Goal: Download file/media: Obtain a digital file from the website

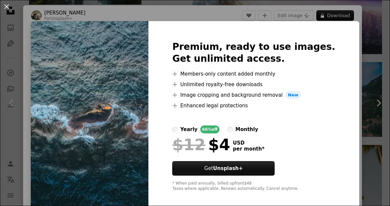
scroll to position [0, 275]
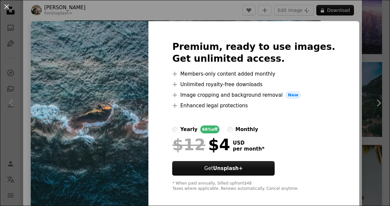
click at [360, 60] on div "An X shape Premium, ready to use images. Get unlimited access. A plus sign Memb…" at bounding box center [195, 103] width 390 height 206
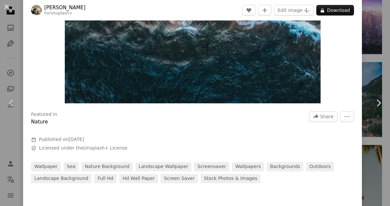
click at [9, 8] on button "An X shape" at bounding box center [7, 7] width 8 height 8
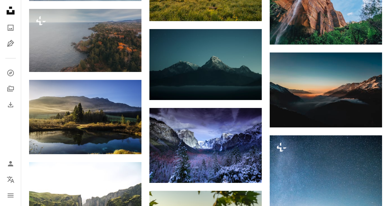
scroll to position [3565, 0]
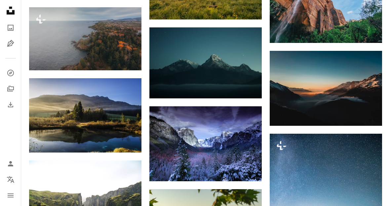
click at [235, 55] on img at bounding box center [205, 62] width 112 height 71
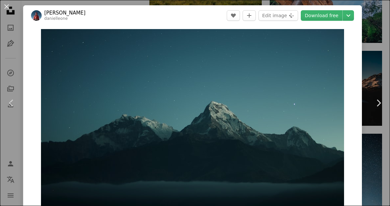
click at [327, 19] on link "Download free" at bounding box center [321, 15] width 42 height 11
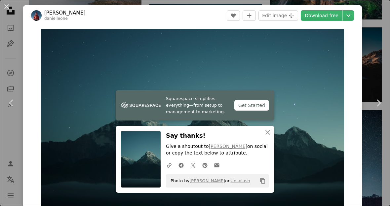
click at [368, 68] on div "An X shape Chevron left Chevron right [PERSON_NAME] A heart A plus sign Edit im…" at bounding box center [195, 103] width 390 height 206
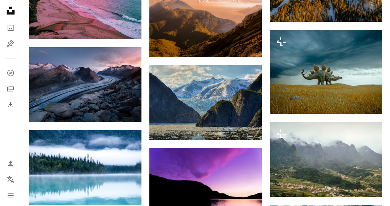
scroll to position [3944, 0]
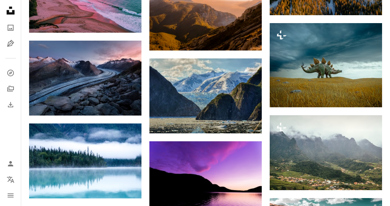
click at [240, 91] on img at bounding box center [205, 95] width 112 height 75
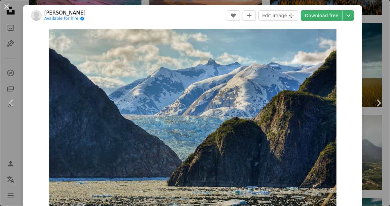
click at [330, 17] on link "Download free" at bounding box center [321, 15] width 42 height 11
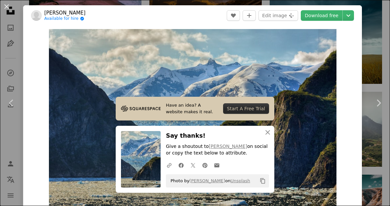
click at [370, 71] on div "An X shape Chevron left Chevron right [PERSON_NAME] Available for hire A checkm…" at bounding box center [195, 103] width 390 height 206
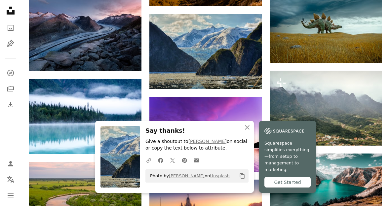
scroll to position [3989, 0]
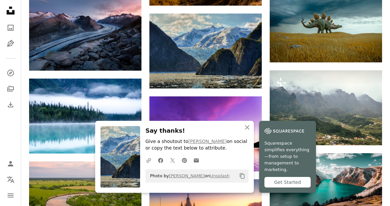
click at [66, 91] on img at bounding box center [85, 116] width 112 height 75
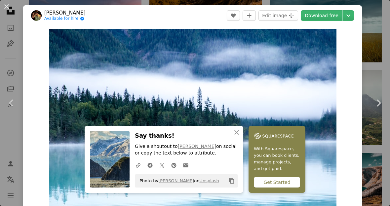
click at [333, 17] on link "Download free" at bounding box center [321, 15] width 42 height 11
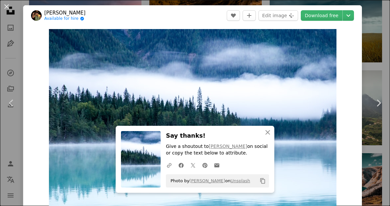
scroll to position [4012, 0]
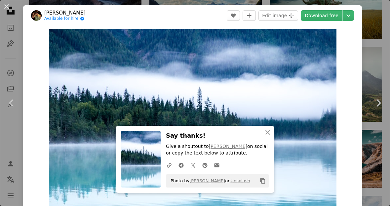
click at [362, 60] on div "Zoom in" at bounding box center [192, 125] width 338 height 198
click at [370, 54] on div "An X shape Chevron left Chevron right [PERSON_NAME] Available for hire A checkm…" at bounding box center [195, 103] width 390 height 206
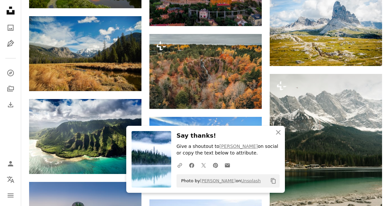
scroll to position [4217, 0]
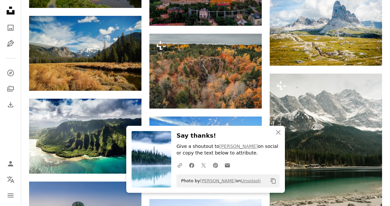
click at [279, 136] on icon "An X shape" at bounding box center [278, 132] width 8 height 8
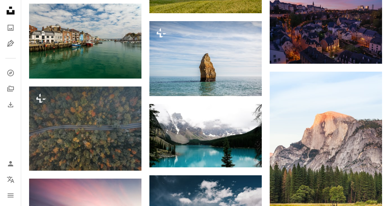
scroll to position [4485, 0]
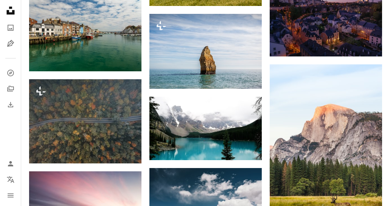
click at [228, 125] on img at bounding box center [205, 128] width 112 height 63
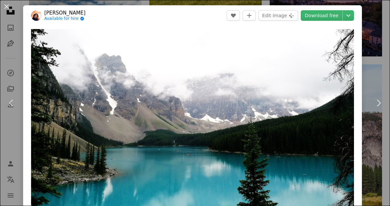
click at [331, 19] on link "Download free" at bounding box center [321, 15] width 42 height 11
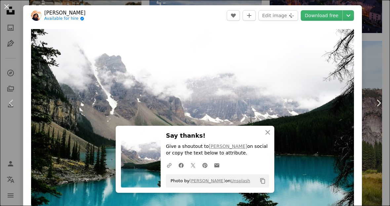
click at [271, 136] on icon "An X shape" at bounding box center [268, 132] width 8 height 8
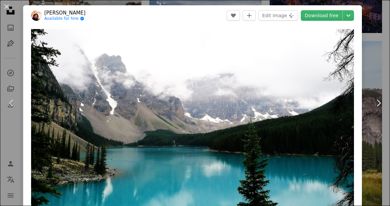
click at [373, 83] on link "Chevron right" at bounding box center [378, 102] width 23 height 63
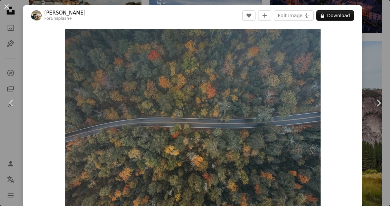
click at [372, 77] on div "An X shape Chevron left Chevron right Hans For Unsplash+ A heart A plus sign Ed…" at bounding box center [195, 103] width 390 height 206
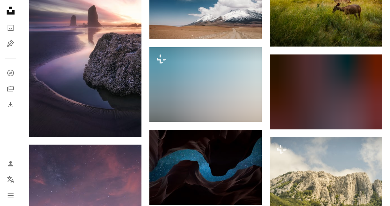
scroll to position [4706, 0]
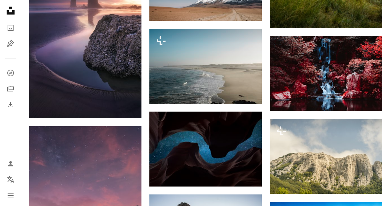
click at [246, 142] on img at bounding box center [205, 149] width 112 height 75
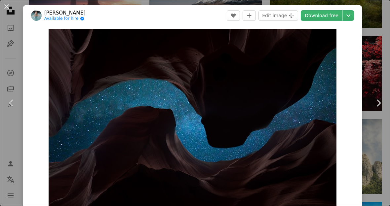
click at [320, 17] on link "Download free" at bounding box center [321, 15] width 42 height 11
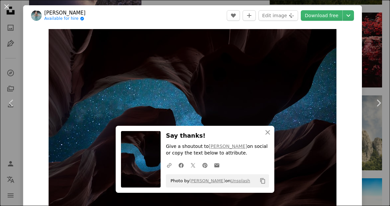
click at [268, 136] on icon "An X shape" at bounding box center [268, 132] width 8 height 8
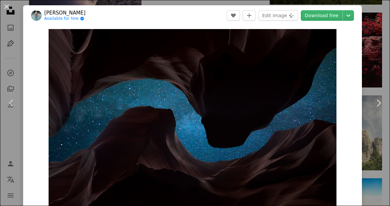
click at [370, 85] on link "Chevron right" at bounding box center [378, 102] width 23 height 63
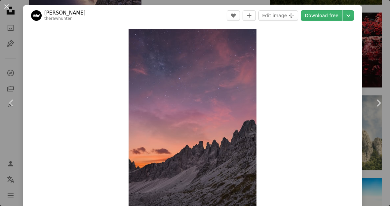
click at [9, 9] on button "An X shape" at bounding box center [7, 7] width 8 height 8
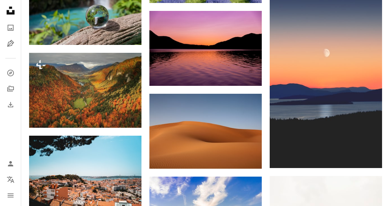
scroll to position [6136, 0]
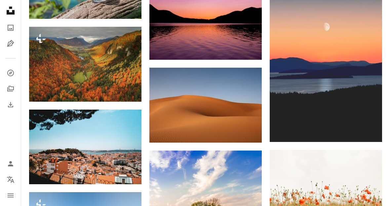
click at [244, 98] on img at bounding box center [205, 105] width 112 height 75
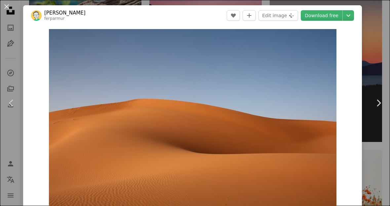
click at [328, 16] on link "Download free" at bounding box center [321, 15] width 42 height 11
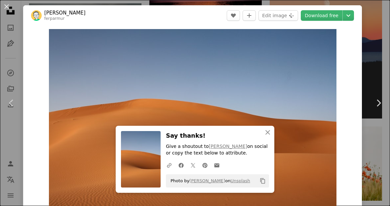
click at [265, 136] on icon "An X shape" at bounding box center [268, 132] width 8 height 8
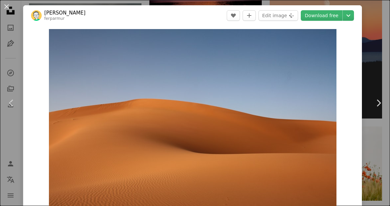
click at [373, 53] on div "An X shape Chevron left Chevron right [PERSON_NAME] ferparmur A heart A plus si…" at bounding box center [195, 103] width 390 height 206
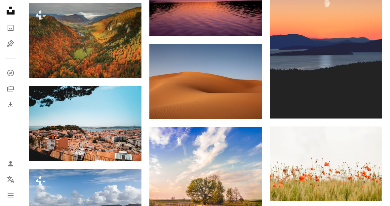
click at [378, 38] on img at bounding box center [325, 34] width 112 height 168
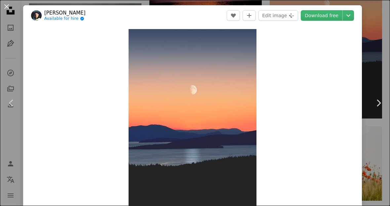
click at [9, 4] on button "An X shape" at bounding box center [7, 7] width 8 height 8
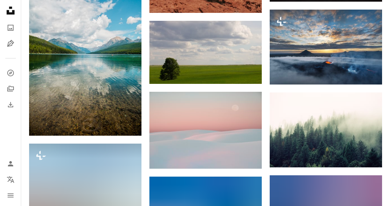
scroll to position [7372, 0]
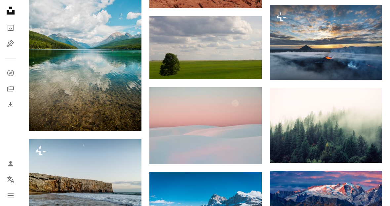
click at [220, 44] on img at bounding box center [205, 47] width 112 height 63
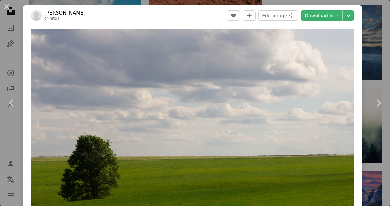
click at [327, 13] on link "Download free" at bounding box center [321, 15] width 42 height 11
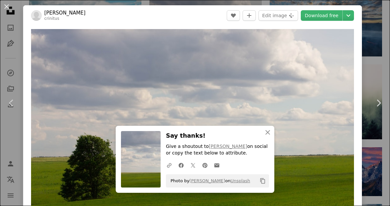
click at [371, 52] on div "An X shape Chevron left Chevron right [PERSON_NAME] crinitus A heart A plus sig…" at bounding box center [195, 103] width 390 height 206
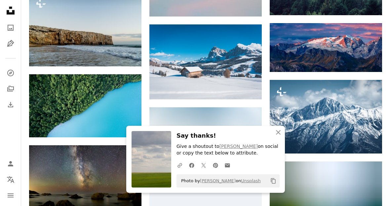
scroll to position [7523, 0]
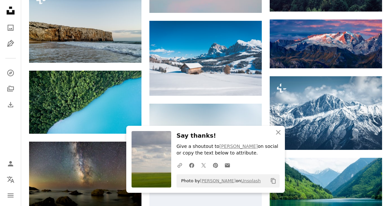
click at [352, 94] on img at bounding box center [325, 113] width 112 height 74
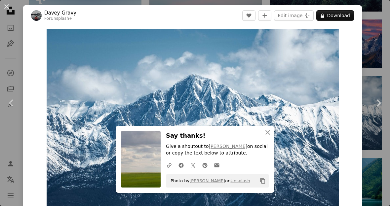
scroll to position [0, 126]
click at [374, 79] on div "An X shape Chevron left Chevron right Davey Gravy For Unsplash+ A heart A plus …" at bounding box center [195, 103] width 390 height 206
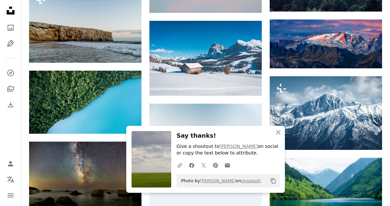
click at [373, 83] on button "A plus sign" at bounding box center [368, 88] width 13 height 11
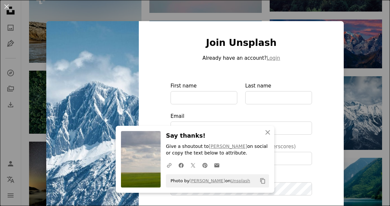
click at [362, 107] on div "An X shape Join Unsplash Already have an account? Login First name Last name Em…" at bounding box center [195, 103] width 390 height 206
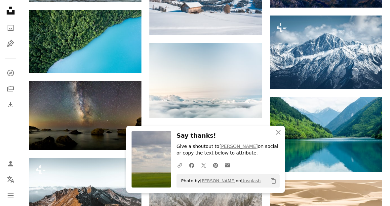
scroll to position [7591, 0]
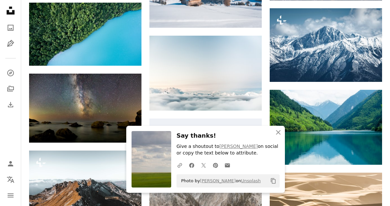
click at [279, 135] on icon "button" at bounding box center [278, 132] width 5 height 5
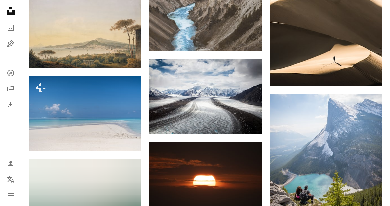
scroll to position [7829, 0]
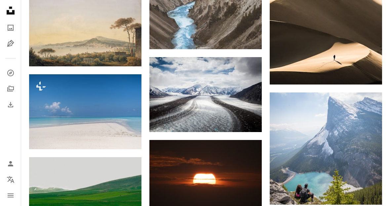
click at [247, 94] on img at bounding box center [205, 94] width 112 height 75
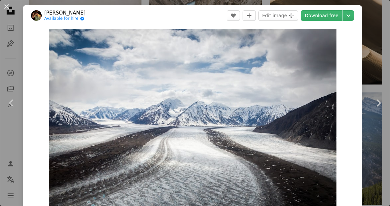
click at [334, 15] on link "Download free" at bounding box center [321, 15] width 42 height 11
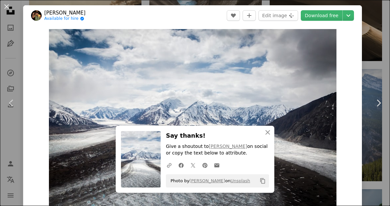
click at [373, 40] on div "An X shape Chevron left Chevron right [PERSON_NAME] Available for hire A checkm…" at bounding box center [195, 103] width 390 height 206
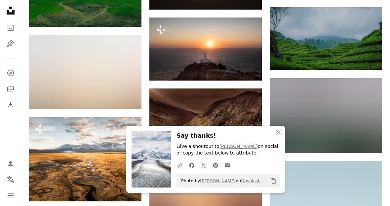
scroll to position [8035, 0]
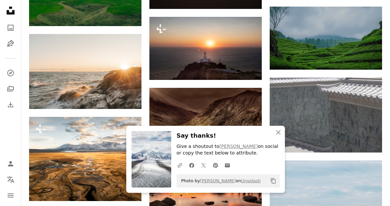
click at [279, 136] on icon "An X shape" at bounding box center [278, 132] width 8 height 8
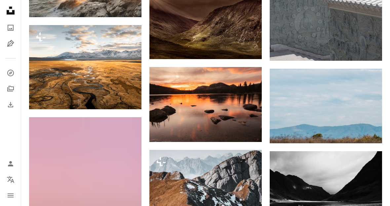
scroll to position [8127, 0]
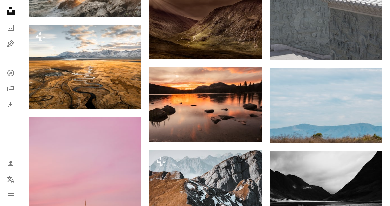
click at [312, 165] on img at bounding box center [325, 196] width 112 height 90
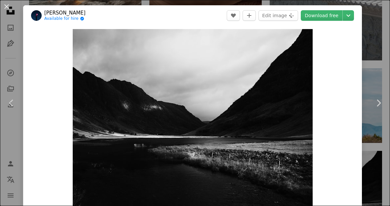
click at [328, 14] on link "Download free" at bounding box center [321, 15] width 42 height 11
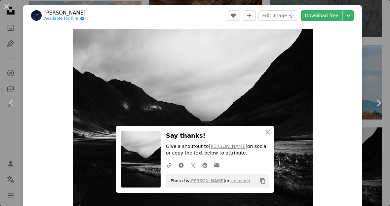
click at [265, 136] on icon "An X shape" at bounding box center [268, 132] width 8 height 8
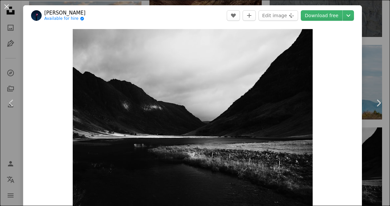
click at [376, 52] on div "An X shape Chevron left Chevron right Taeshin T. Available for hire A checkmark…" at bounding box center [195, 103] width 390 height 206
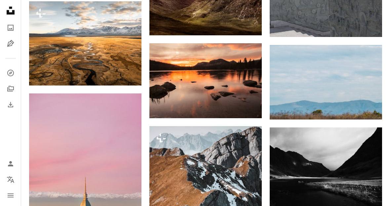
click at [372, 59] on img at bounding box center [325, 82] width 112 height 75
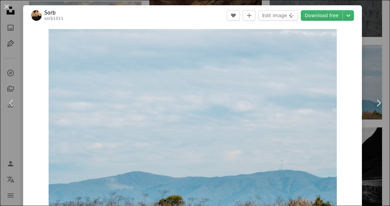
click at [373, 53] on div "An X shape Chevron left Chevron right Sorb sorb1011 A heart A plus sign Edit im…" at bounding box center [195, 103] width 390 height 206
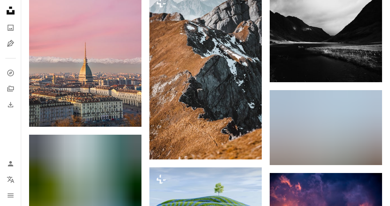
scroll to position [8303, 0]
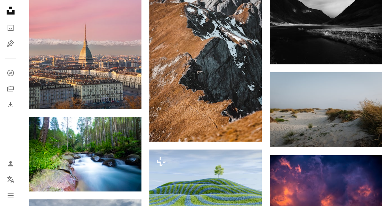
click at [346, 107] on img at bounding box center [325, 109] width 112 height 75
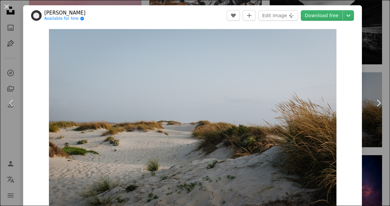
click at [329, 16] on link "Download free" at bounding box center [321, 15] width 42 height 11
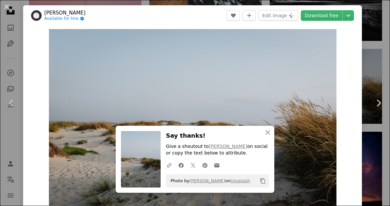
click at [266, 135] on icon "button" at bounding box center [267, 132] width 5 height 5
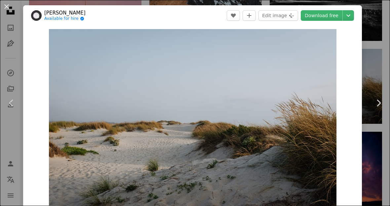
click at [374, 47] on div "An X shape Chevron left Chevron right [PERSON_NAME] Available for hire A checkm…" at bounding box center [195, 103] width 390 height 206
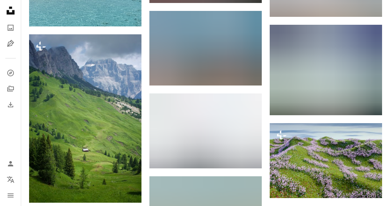
scroll to position [9966, 0]
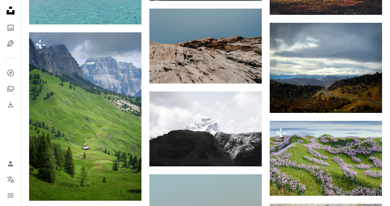
click at [240, 117] on img at bounding box center [205, 128] width 112 height 75
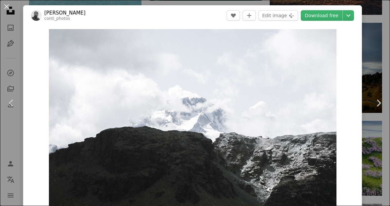
click at [330, 18] on link "Download free" at bounding box center [321, 15] width 42 height 11
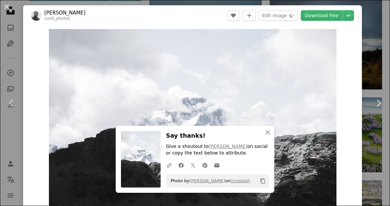
click at [268, 135] on icon "button" at bounding box center [267, 132] width 5 height 5
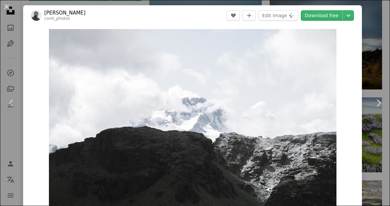
click at [374, 51] on div "An X shape Chevron left Chevron right [PERSON_NAME] conti_photos A heart A plus…" at bounding box center [195, 103] width 390 height 206
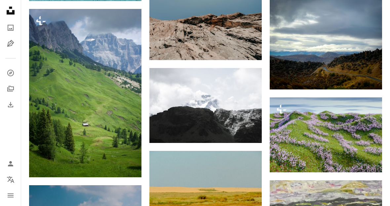
click at [377, 48] on img at bounding box center [325, 44] width 112 height 90
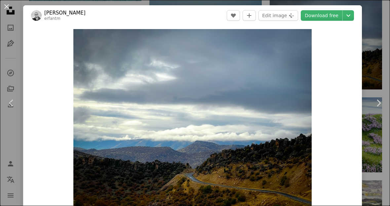
scroll to position [18, 0]
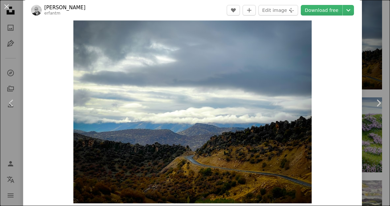
click at [379, 48] on div "An X shape Chevron left Chevron right [PERSON_NAME] erfantm A heart A plus sign…" at bounding box center [195, 103] width 390 height 206
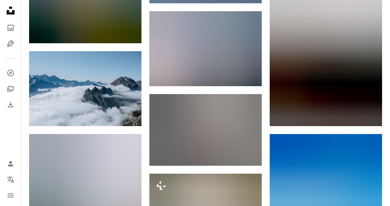
scroll to position [10455, 0]
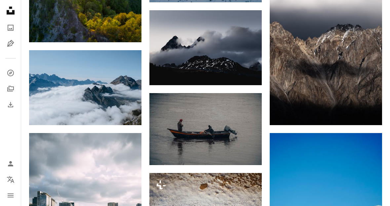
click at [232, 43] on img at bounding box center [205, 47] width 112 height 75
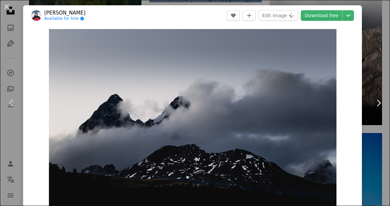
click at [326, 17] on link "Download free" at bounding box center [321, 15] width 42 height 11
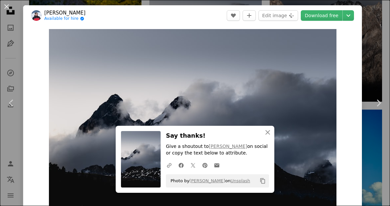
click at [269, 136] on icon "An X shape" at bounding box center [268, 132] width 8 height 8
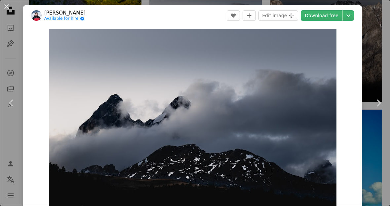
click at [376, 38] on div "An X shape Chevron left Chevron right Maksim Samuilionak Available for hire A c…" at bounding box center [195, 103] width 390 height 206
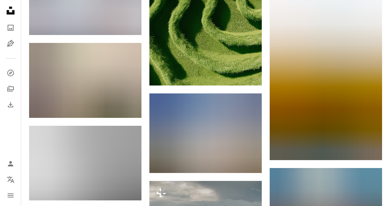
scroll to position [12221, 0]
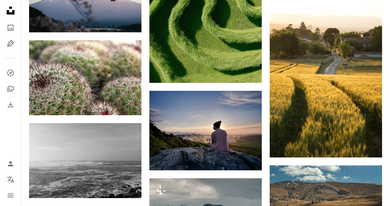
click at [55, 147] on img at bounding box center [85, 160] width 112 height 75
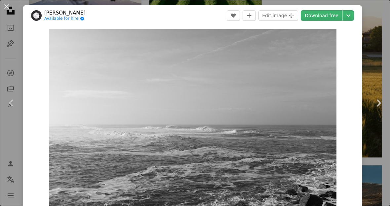
click at [323, 17] on link "Download free" at bounding box center [321, 15] width 42 height 11
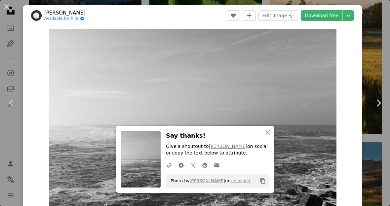
click at [267, 136] on icon "An X shape" at bounding box center [268, 132] width 8 height 8
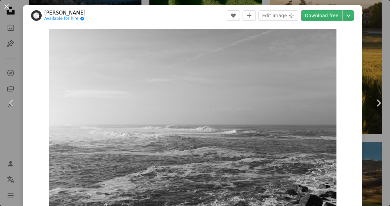
click at [374, 47] on div "An X shape Chevron left Chevron right [PERSON_NAME] Available for hire A checkm…" at bounding box center [195, 103] width 390 height 206
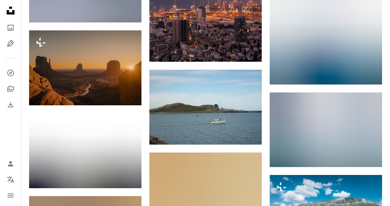
scroll to position [12883, 0]
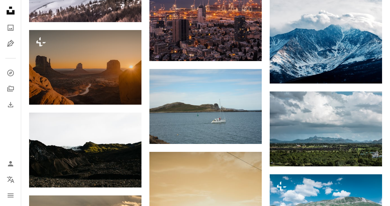
click at [56, 143] on img at bounding box center [85, 150] width 112 height 75
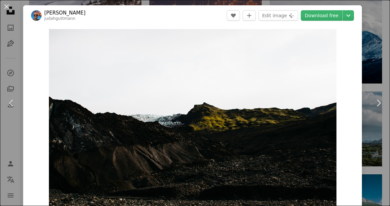
click at [332, 17] on link "Download free" at bounding box center [321, 15] width 42 height 11
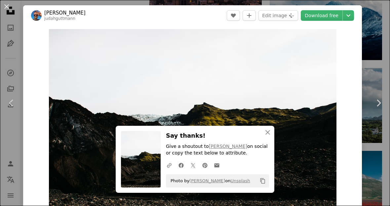
click at [264, 136] on icon "An X shape" at bounding box center [268, 132] width 8 height 8
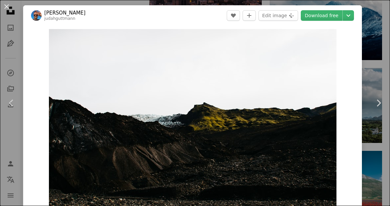
click at [376, 48] on div "An X shape Chevron left Chevron right [PERSON_NAME] judahguttmann A heart A plu…" at bounding box center [195, 103] width 390 height 206
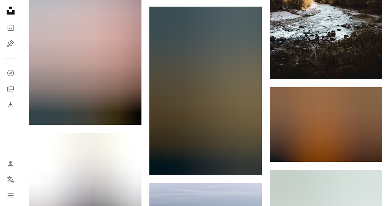
scroll to position [18451, 0]
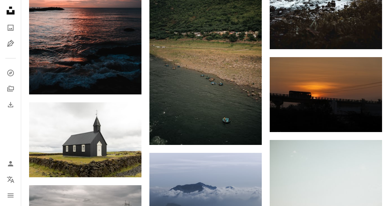
click at [76, 117] on img at bounding box center [85, 139] width 112 height 75
click at [76, 118] on img at bounding box center [85, 139] width 112 height 75
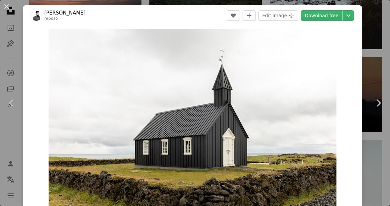
click at [333, 15] on link "Download free" at bounding box center [321, 15] width 42 height 11
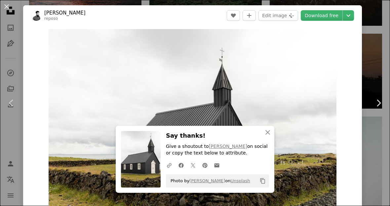
click at [267, 136] on icon "An X shape" at bounding box center [268, 132] width 8 height 8
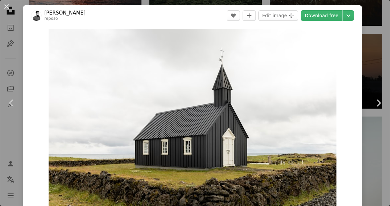
click at [380, 60] on div "An X shape Chevron left Chevron right [PERSON_NAME] Reposo reposo A heart A plu…" at bounding box center [195, 103] width 390 height 206
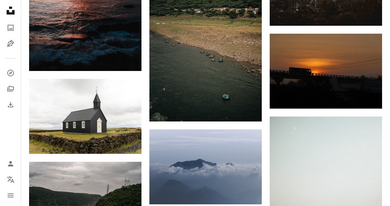
click at [373, 60] on img at bounding box center [325, 71] width 112 height 75
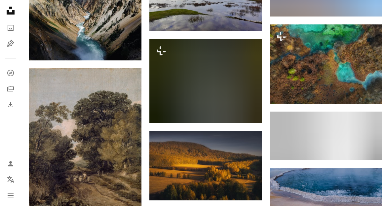
scroll to position [19459, 0]
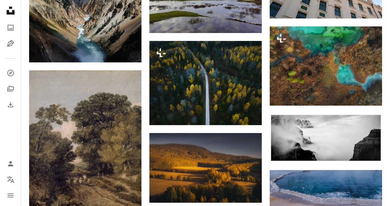
click at [328, 120] on img at bounding box center [325, 138] width 112 height 49
click at [332, 120] on img at bounding box center [325, 138] width 112 height 49
click at [332, 122] on img at bounding box center [325, 138] width 112 height 49
click at [331, 120] on img at bounding box center [325, 138] width 112 height 49
click at [330, 117] on img at bounding box center [325, 138] width 112 height 49
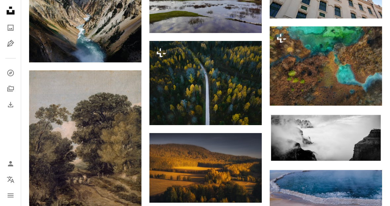
click at [329, 118] on img at bounding box center [325, 138] width 112 height 49
click at [355, 134] on img at bounding box center [325, 138] width 112 height 49
click at [346, 141] on img at bounding box center [325, 138] width 112 height 49
click at [370, 123] on icon "Add to Collection" at bounding box center [368, 125] width 4 height 4
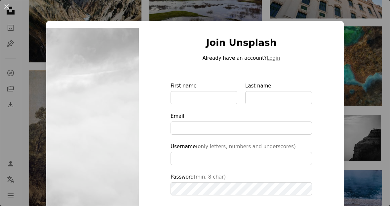
click at [361, 110] on div "An X shape Join Unsplash Already have an account? Login First name Last name Em…" at bounding box center [195, 103] width 390 height 206
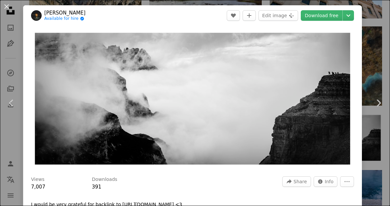
click at [333, 18] on link "Download free" at bounding box center [321, 15] width 42 height 11
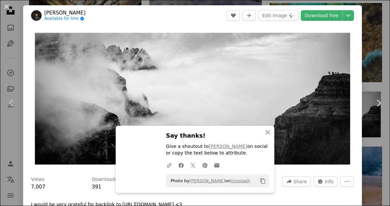
click at [9, 11] on button "An X shape" at bounding box center [7, 7] width 8 height 8
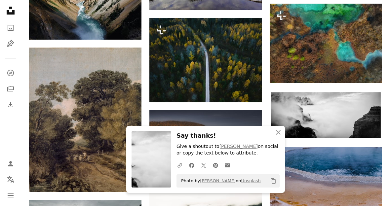
click at [278, 136] on icon "An X shape" at bounding box center [278, 132] width 8 height 8
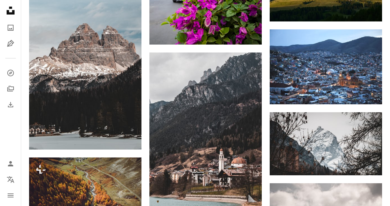
scroll to position [21787, 0]
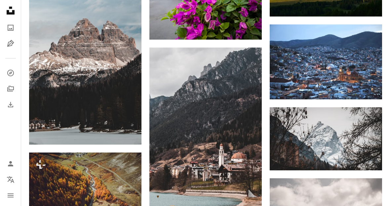
click at [322, 116] on img at bounding box center [325, 138] width 112 height 63
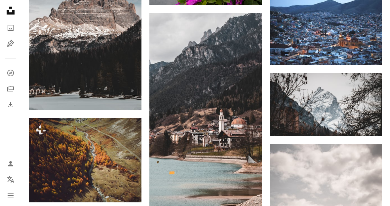
scroll to position [21821, 0]
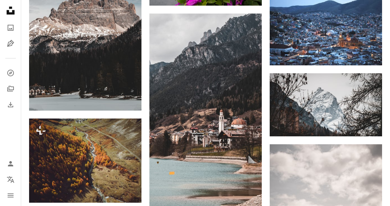
click at [318, 88] on img at bounding box center [325, 104] width 112 height 63
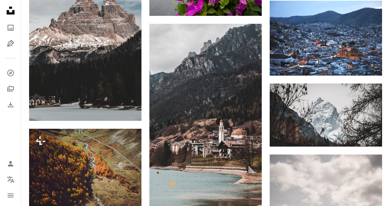
scroll to position [21825, 0]
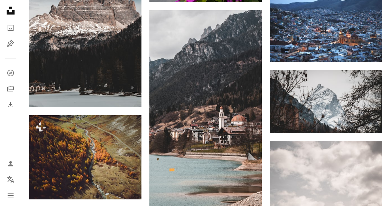
click at [327, 86] on img at bounding box center [325, 101] width 112 height 63
click at [328, 87] on img at bounding box center [325, 101] width 112 height 63
click at [329, 89] on img at bounding box center [325, 101] width 112 height 63
click at [369, 80] on icon "Add to Collection" at bounding box center [368, 82] width 4 height 4
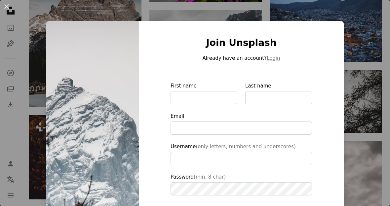
click at [368, 94] on div "An X shape Join Unsplash Already have an account? Login First name Last name Em…" at bounding box center [195, 103] width 390 height 206
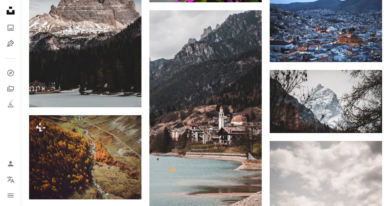
click at [8, 7] on button "An X shape" at bounding box center [7, 7] width 8 height 8
click at [339, 80] on img at bounding box center [325, 101] width 112 height 63
click at [368, 80] on icon "Add to Collection" at bounding box center [368, 82] width 4 height 4
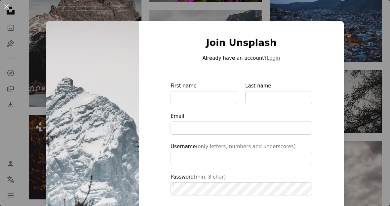
type input "**********"
click at [365, 86] on div "An X shape Join Unsplash Already have an account? Login First name Last name Em…" at bounding box center [195, 103] width 390 height 206
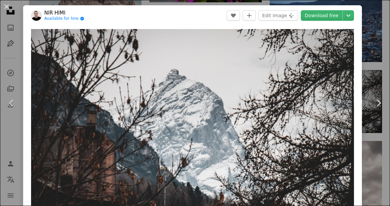
click at [344, 74] on img "Zoom in on this image" at bounding box center [192, 120] width 323 height 182
